Goal: Task Accomplishment & Management: Manage account settings

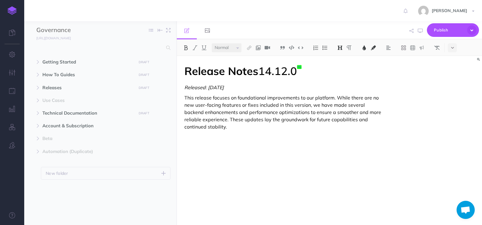
select select "null"
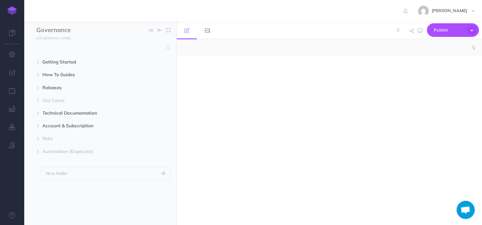
select select "null"
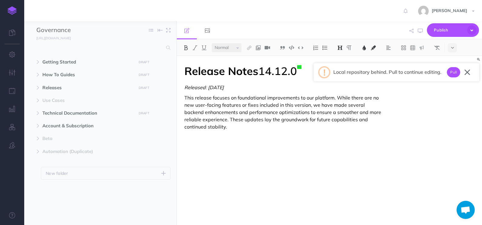
drag, startPoint x: 453, startPoint y: 74, endPoint x: 451, endPoint y: 86, distance: 11.4
click at [453, 74] on button "Pull" at bounding box center [453, 72] width 13 height 10
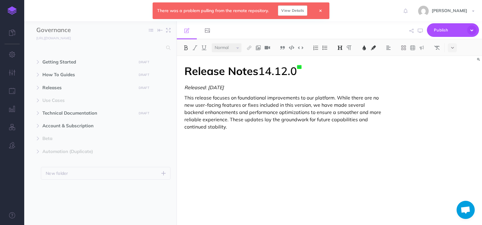
click at [294, 12] on link "View Details" at bounding box center [292, 10] width 29 height 10
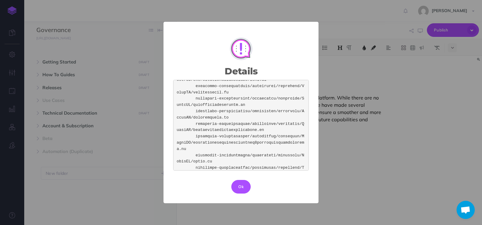
scroll to position [651, 0]
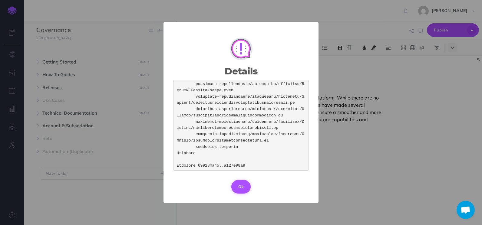
click at [246, 189] on button "Ok" at bounding box center [240, 186] width 19 height 13
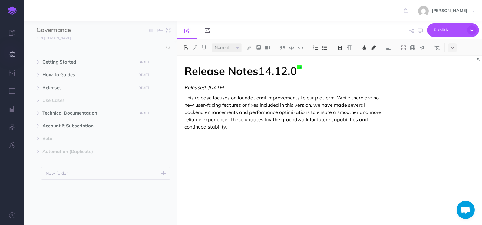
click at [8, 55] on button "button" at bounding box center [12, 55] width 24 height 18
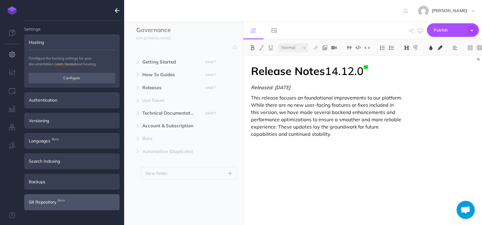
click at [53, 201] on span "Git Repository Beta" at bounding box center [43, 202] width 28 height 7
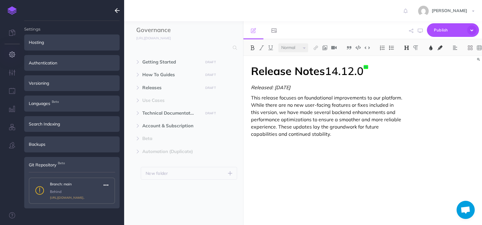
click at [106, 185] on icon "button" at bounding box center [106, 185] width 5 height 7
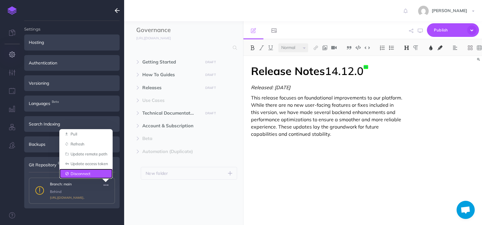
click at [92, 174] on link "Disconnect" at bounding box center [85, 174] width 53 height 10
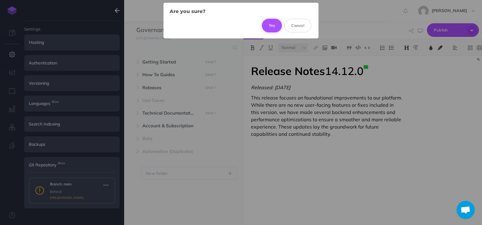
click at [268, 22] on button "Yes" at bounding box center [272, 25] width 20 height 13
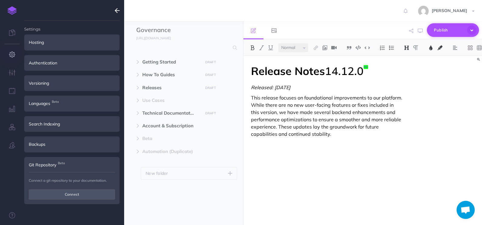
click at [471, 31] on icon "button" at bounding box center [471, 29] width 9 height 9
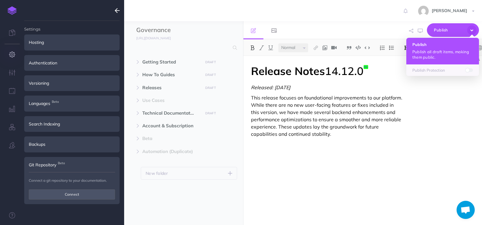
click at [452, 51] on p "Publish all draft items, making them public." at bounding box center [442, 54] width 61 height 11
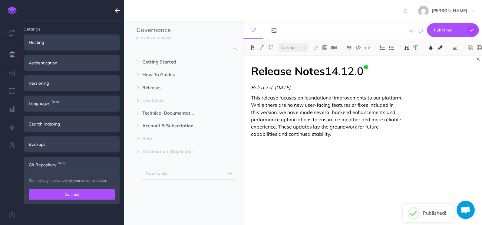
click at [88, 192] on button "Connect" at bounding box center [72, 195] width 86 height 10
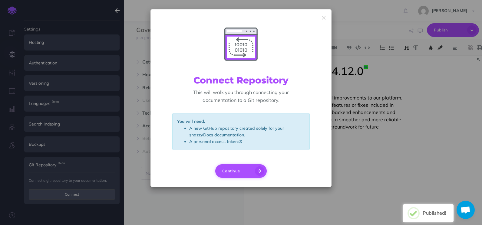
click at [243, 170] on button "Continue" at bounding box center [240, 171] width 51 height 14
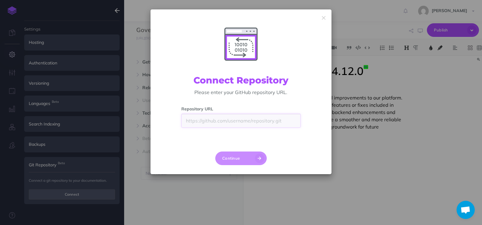
click at [228, 126] on input "text" at bounding box center [240, 121] width 119 height 14
type input "https://github.com/rencore/governance-docs.git"
click at [241, 160] on button "Continue" at bounding box center [240, 159] width 51 height 14
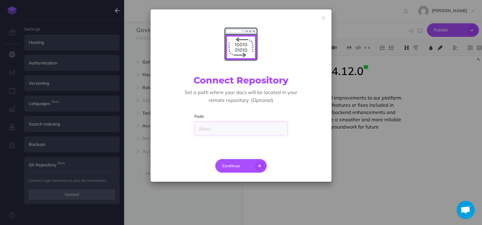
click at [227, 125] on input "text" at bounding box center [241, 129] width 94 height 14
click at [245, 161] on button "Continue" at bounding box center [240, 166] width 51 height 14
type input "main"
click at [245, 164] on button "Continue" at bounding box center [240, 166] width 51 height 14
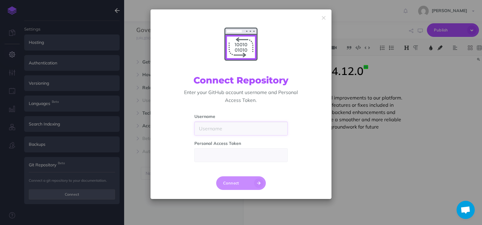
click at [229, 127] on input "text" at bounding box center [241, 129] width 94 height 14
type input "Build"
click at [226, 156] on input "text" at bounding box center [241, 155] width 94 height 14
type input "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"
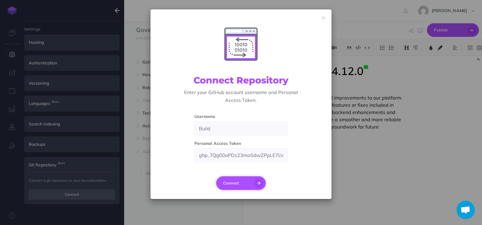
click at [241, 183] on button "Connect" at bounding box center [241, 184] width 50 height 14
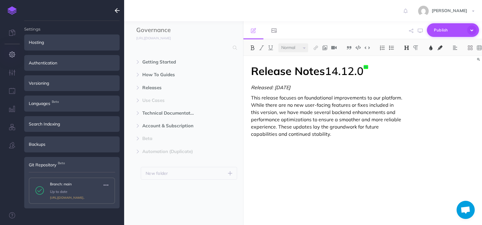
click at [470, 32] on icon "button" at bounding box center [471, 29] width 9 height 9
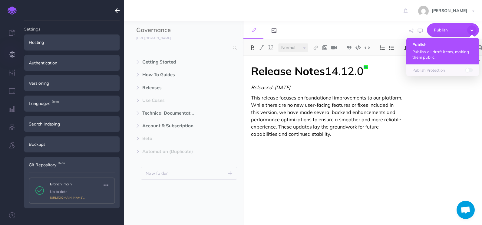
click at [446, 53] on p "Publish all draft items, making them public." at bounding box center [442, 54] width 61 height 11
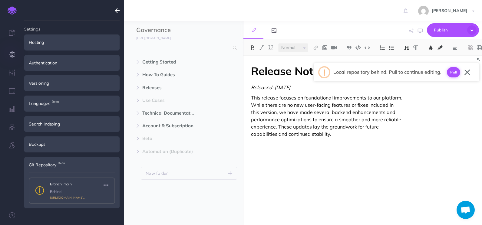
click at [453, 73] on button "Pull" at bounding box center [453, 72] width 13 height 10
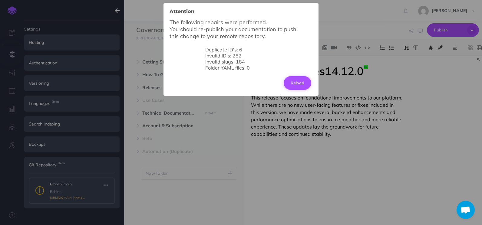
click at [295, 82] on button "Reload" at bounding box center [298, 82] width 28 height 13
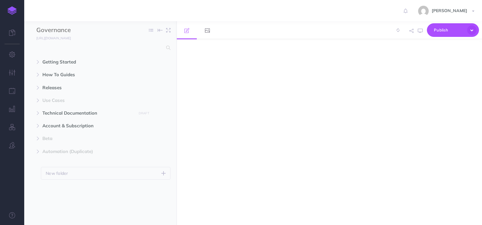
select select "null"
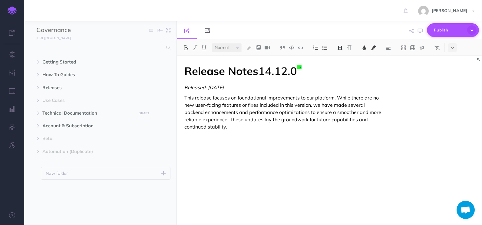
click at [470, 29] on icon "button" at bounding box center [471, 29] width 9 height 9
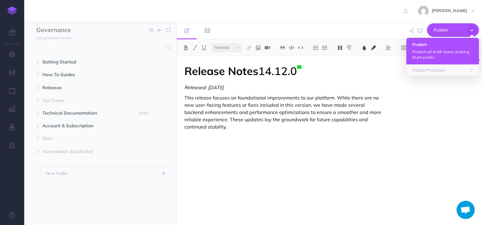
click at [442, 55] on p "Publish all draft items, making them public." at bounding box center [442, 54] width 61 height 11
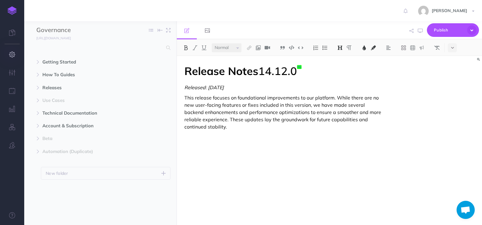
click at [15, 58] on button "button" at bounding box center [12, 55] width 24 height 18
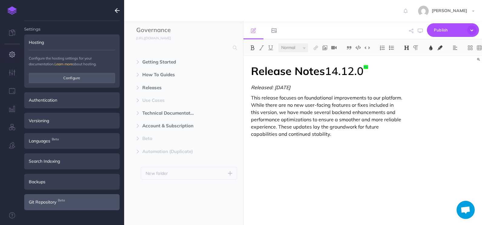
click at [71, 203] on div "Git Repository Beta" at bounding box center [71, 202] width 95 height 16
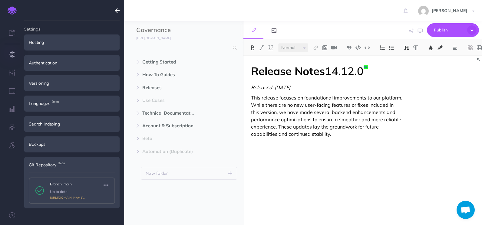
click at [117, 11] on icon "button" at bounding box center [117, 10] width 5 height 7
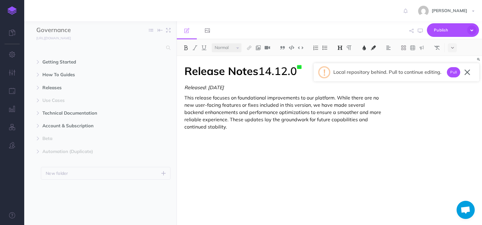
click at [332, 155] on div "Release Notes 14.12.0 Released: 2025-08-13 This release focuses on foundational…" at bounding box center [284, 137] width 214 height 163
click at [13, 55] on icon "button" at bounding box center [12, 54] width 6 height 6
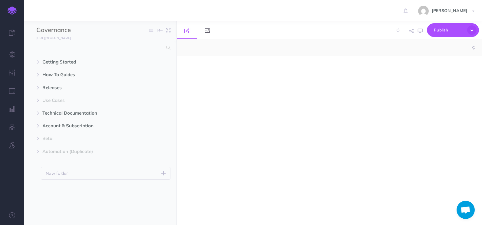
select select "null"
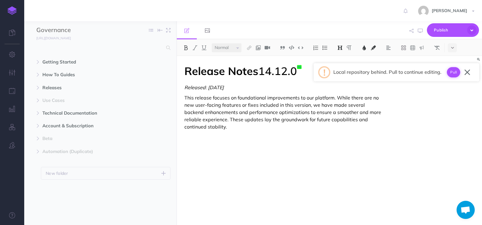
click at [453, 73] on button "Pull" at bounding box center [453, 72] width 13 height 10
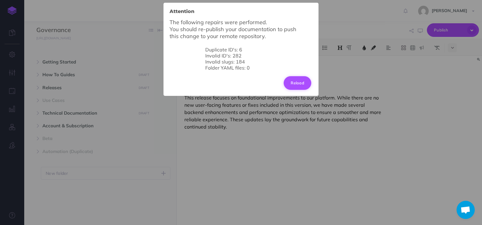
click at [298, 83] on button "Reload" at bounding box center [298, 82] width 28 height 13
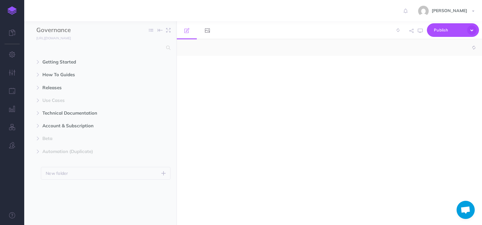
select select "null"
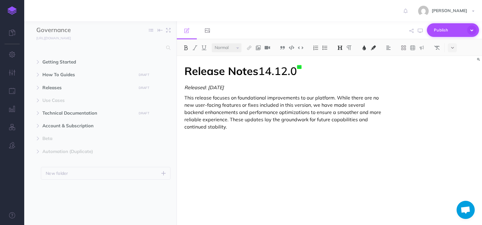
click at [470, 32] on icon "button" at bounding box center [471, 29] width 9 height 9
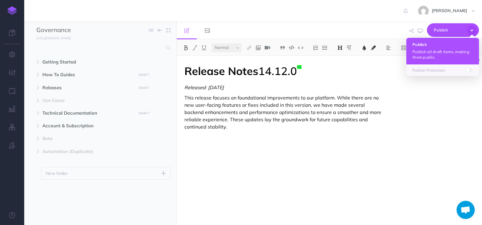
click at [442, 48] on button "Publish Publish all draft items, making them public." at bounding box center [442, 51] width 73 height 27
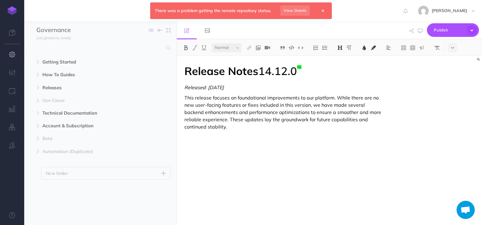
click at [13, 58] on button "button" at bounding box center [12, 55] width 24 height 18
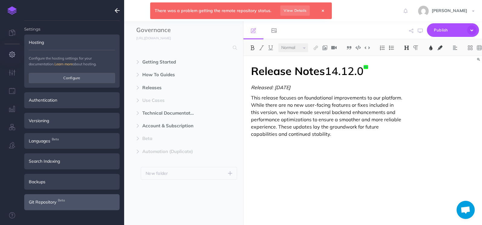
click at [57, 205] on div "Git Repository Beta" at bounding box center [71, 202] width 95 height 16
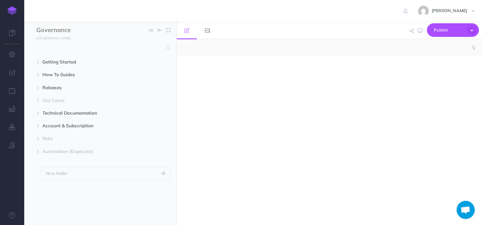
select select "null"
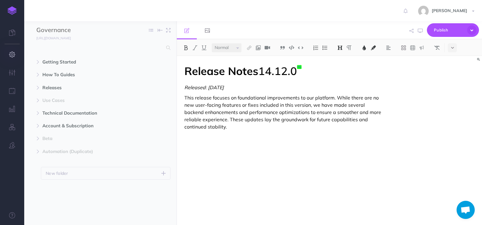
click at [10, 52] on icon "button" at bounding box center [12, 54] width 6 height 6
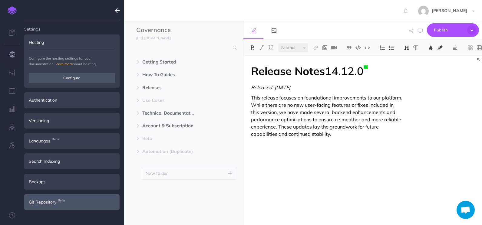
click at [54, 201] on span "Git Repository Beta" at bounding box center [43, 202] width 28 height 7
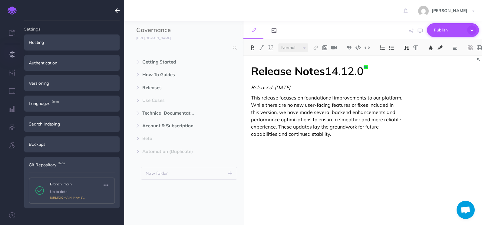
click at [470, 29] on icon "button" at bounding box center [471, 29] width 9 height 9
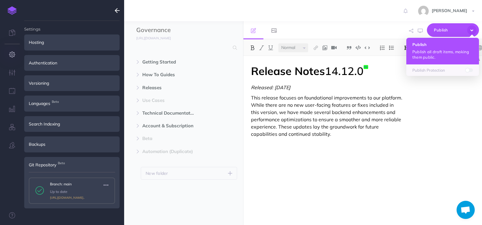
click at [447, 52] on p "Publish all draft items, making them public." at bounding box center [442, 54] width 61 height 11
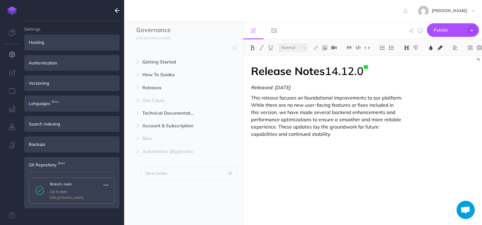
click at [118, 11] on icon "button" at bounding box center [117, 10] width 5 height 7
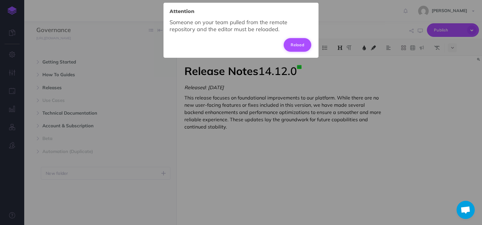
click at [298, 43] on button "Reload" at bounding box center [298, 44] width 28 height 13
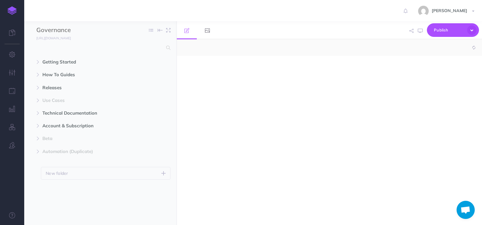
select select "null"
